Goal: Information Seeking & Learning: Ask a question

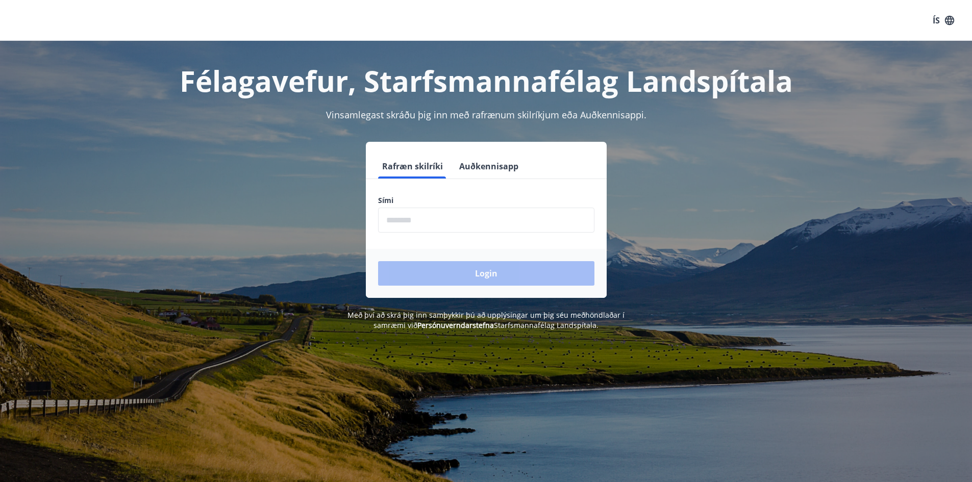
click at [465, 224] on input "phone" at bounding box center [486, 220] width 216 height 25
type input "********"
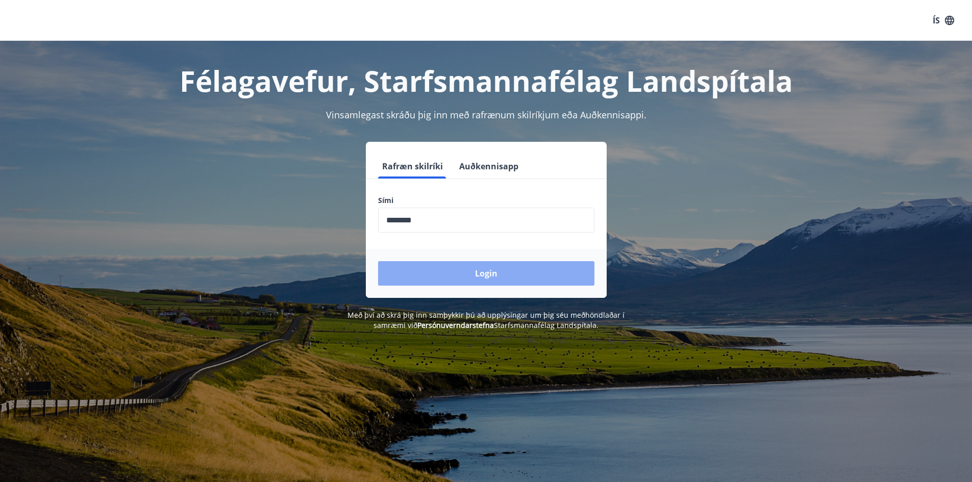
click at [474, 279] on button "Login" at bounding box center [486, 273] width 216 height 24
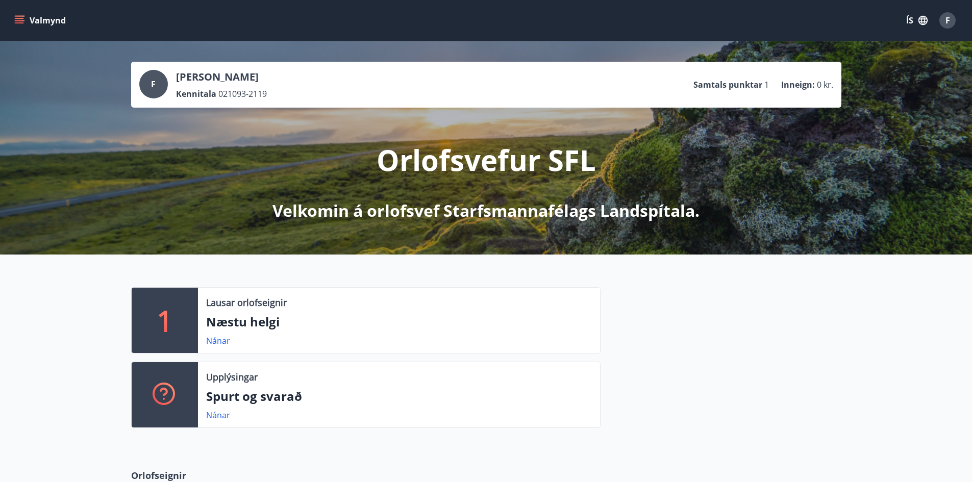
click at [757, 78] on ul "Samtals punktar 1 Inneign : 0 kr." at bounding box center [764, 84] width 140 height 19
click at [16, 18] on icon "menu" at bounding box center [19, 18] width 9 height 1
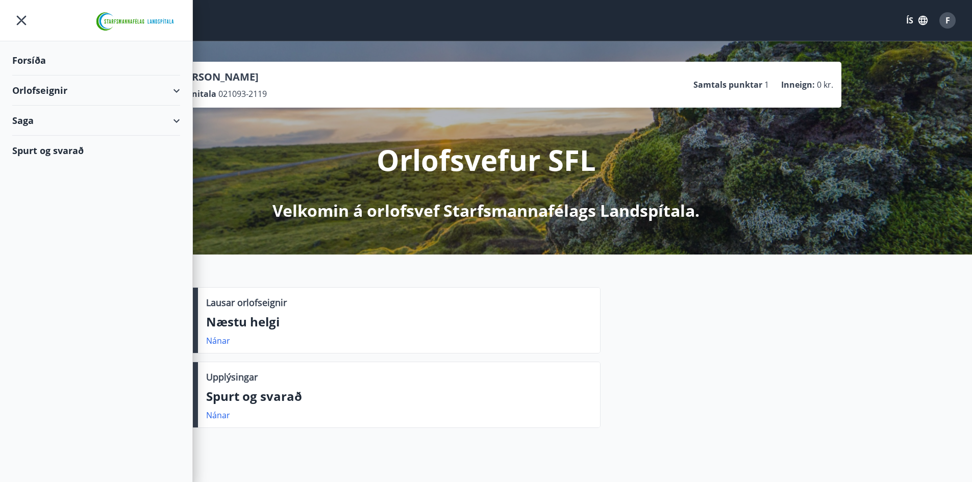
click at [177, 120] on div "Saga" at bounding box center [96, 121] width 168 height 30
click at [177, 86] on div "Orlofseignir" at bounding box center [96, 91] width 168 height 30
click at [357, 185] on div "Orlofsvefur SFL Velkomin á orlofsvef Starfsmannafélags Landspítala." at bounding box center [487, 165] width 572 height 114
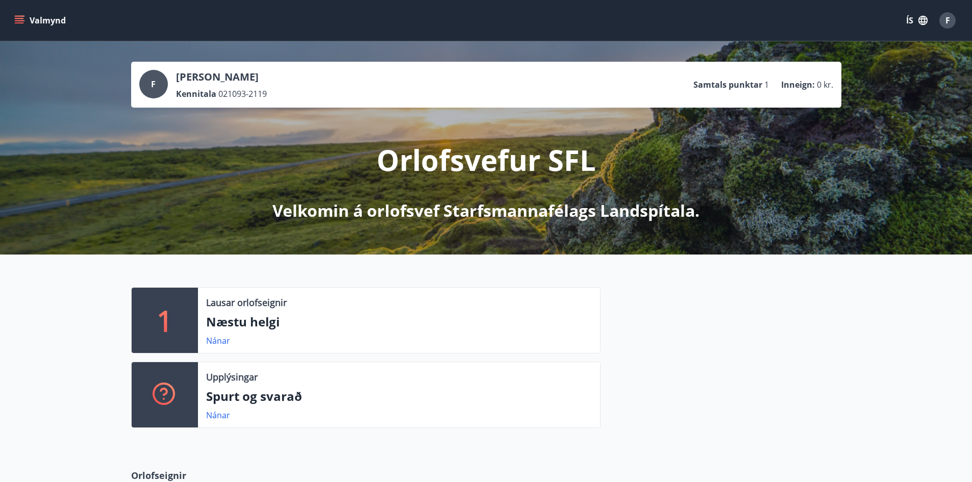
drag, startPoint x: 71, startPoint y: 21, endPoint x: 58, endPoint y: 21, distance: 12.8
click at [69, 21] on div "Valmynd ÍS F" at bounding box center [486, 20] width 948 height 24
click at [30, 15] on button "Valmynd" at bounding box center [41, 20] width 58 height 18
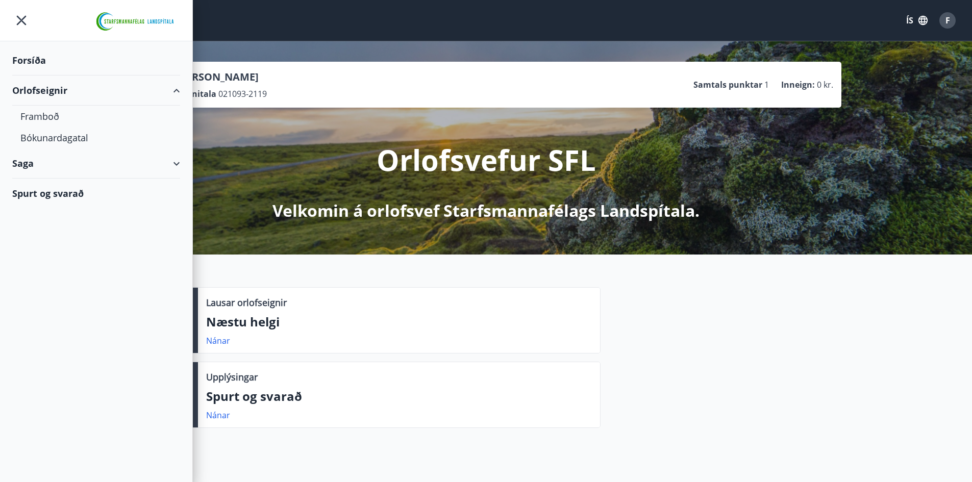
click at [28, 53] on div "Forsíða" at bounding box center [96, 60] width 168 height 30
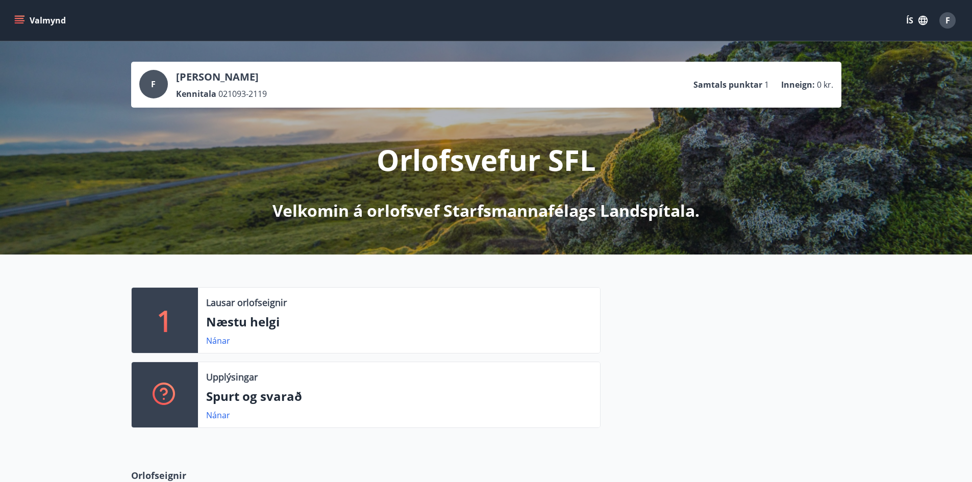
click at [19, 18] on icon "menu" at bounding box center [19, 18] width 9 height 1
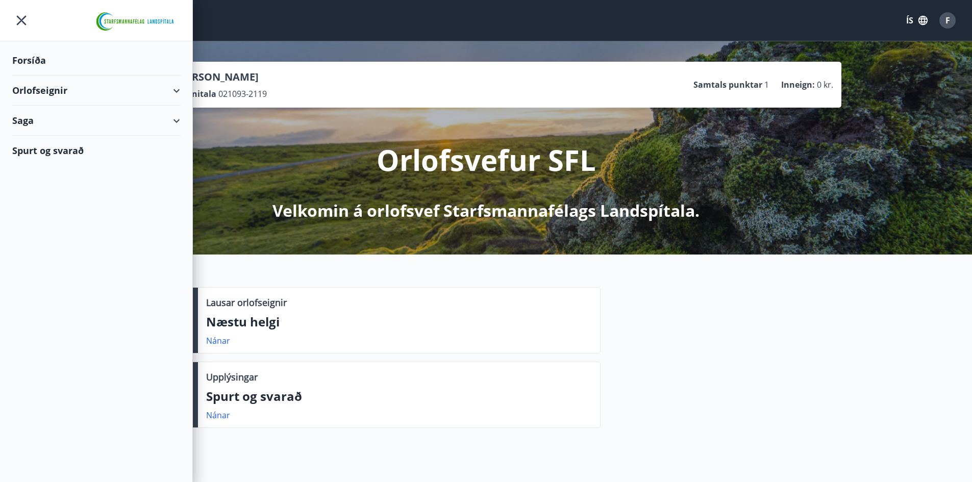
click at [38, 147] on div "Spurt og svarað" at bounding box center [96, 151] width 168 height 30
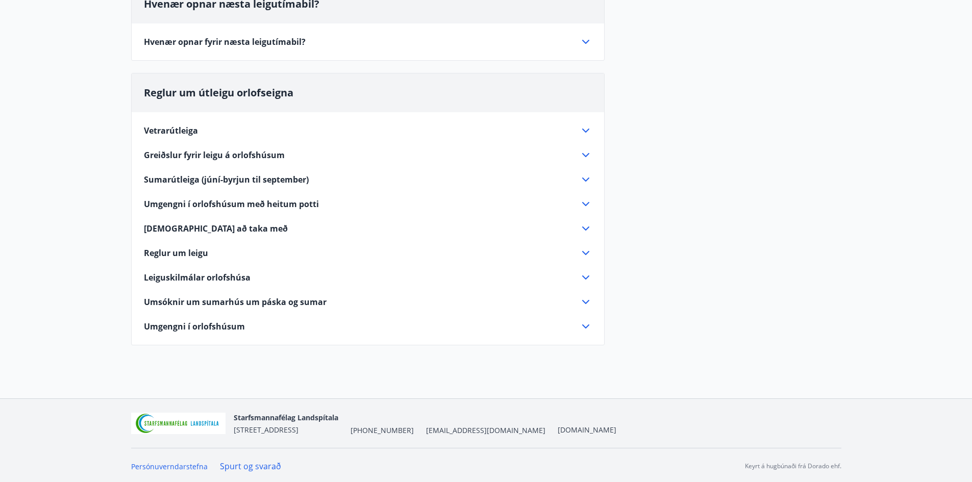
scroll to position [224, 0]
